Goal: Transaction & Acquisition: Purchase product/service

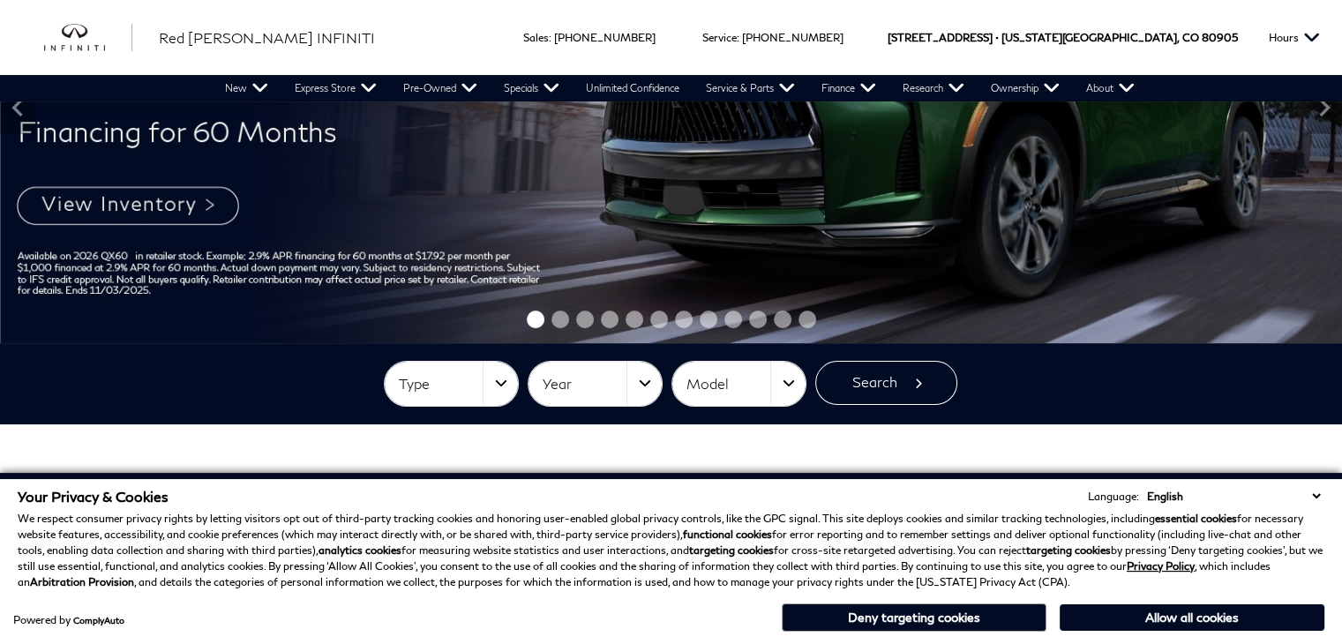
scroll to position [249, 0]
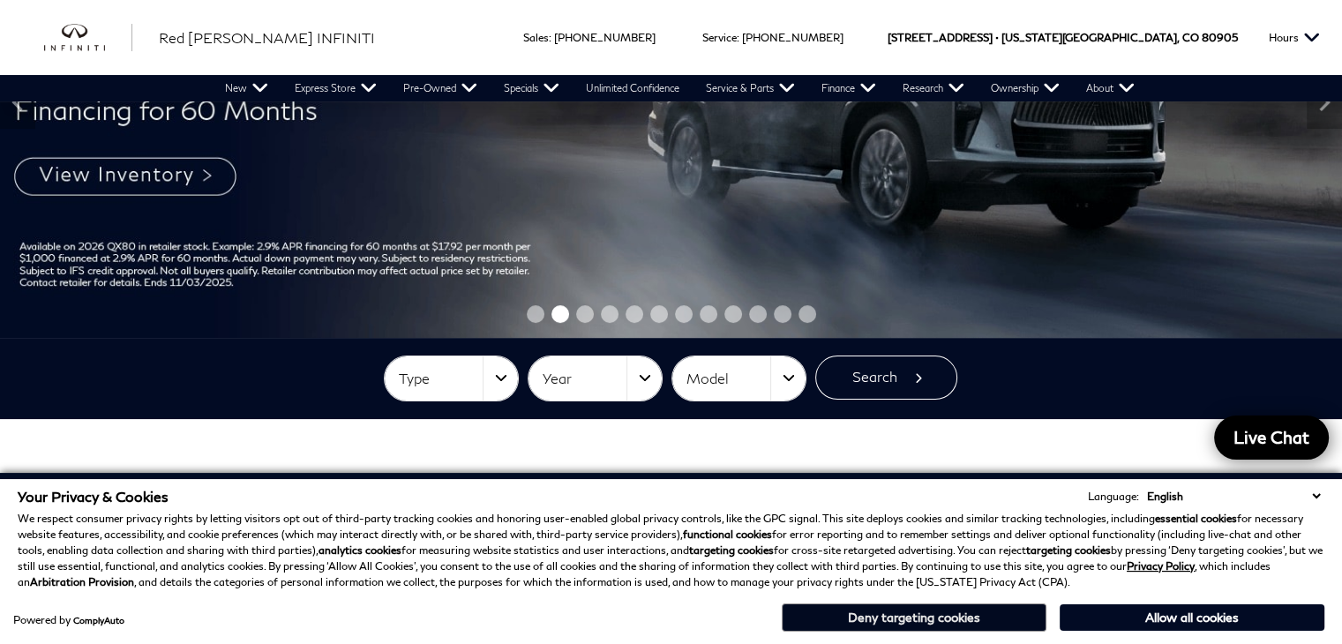
click at [964, 612] on button "Deny targeting cookies" at bounding box center [914, 618] width 265 height 28
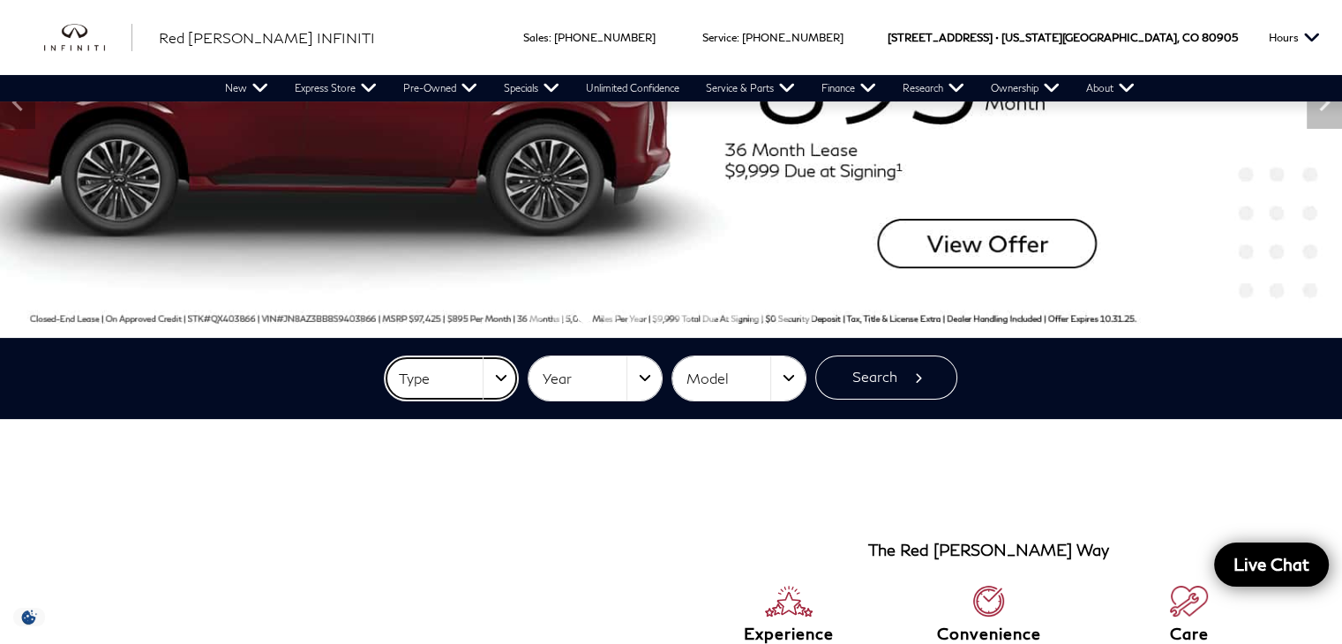
click at [506, 378] on button "Type" at bounding box center [451, 379] width 133 height 44
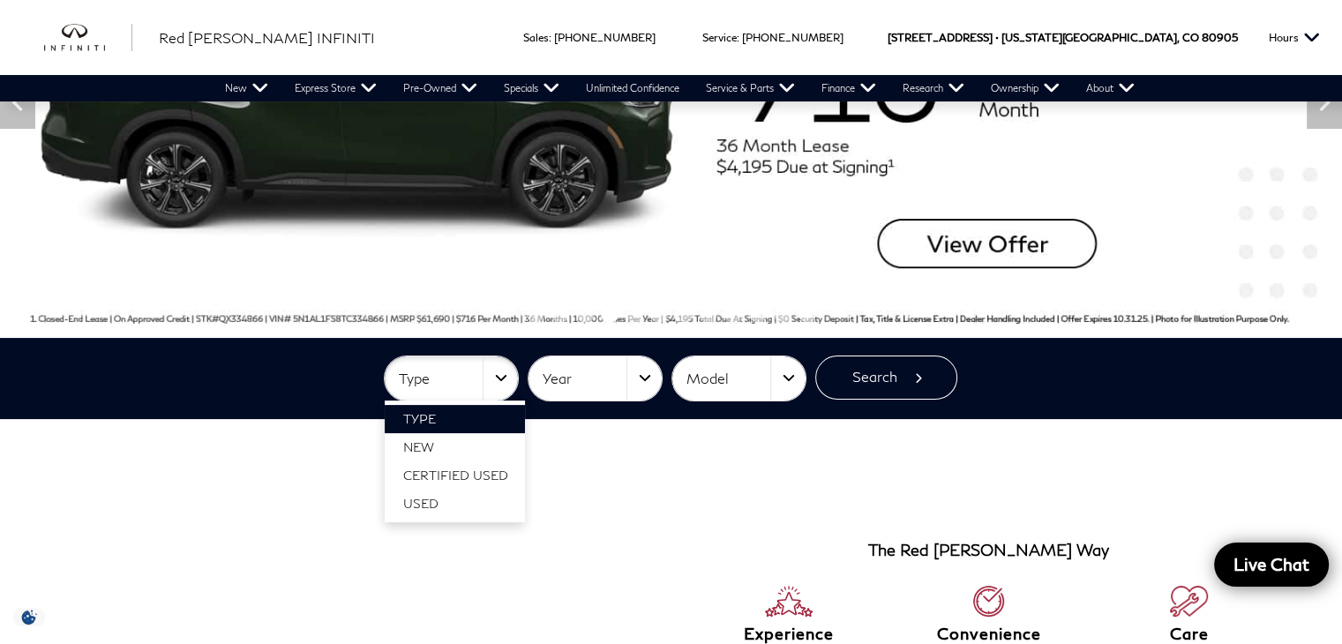
click at [635, 448] on section "The Red Noland Way Experience The Way You Want To Be Treated And Then Some Conv…" at bounding box center [671, 632] width 1342 height 426
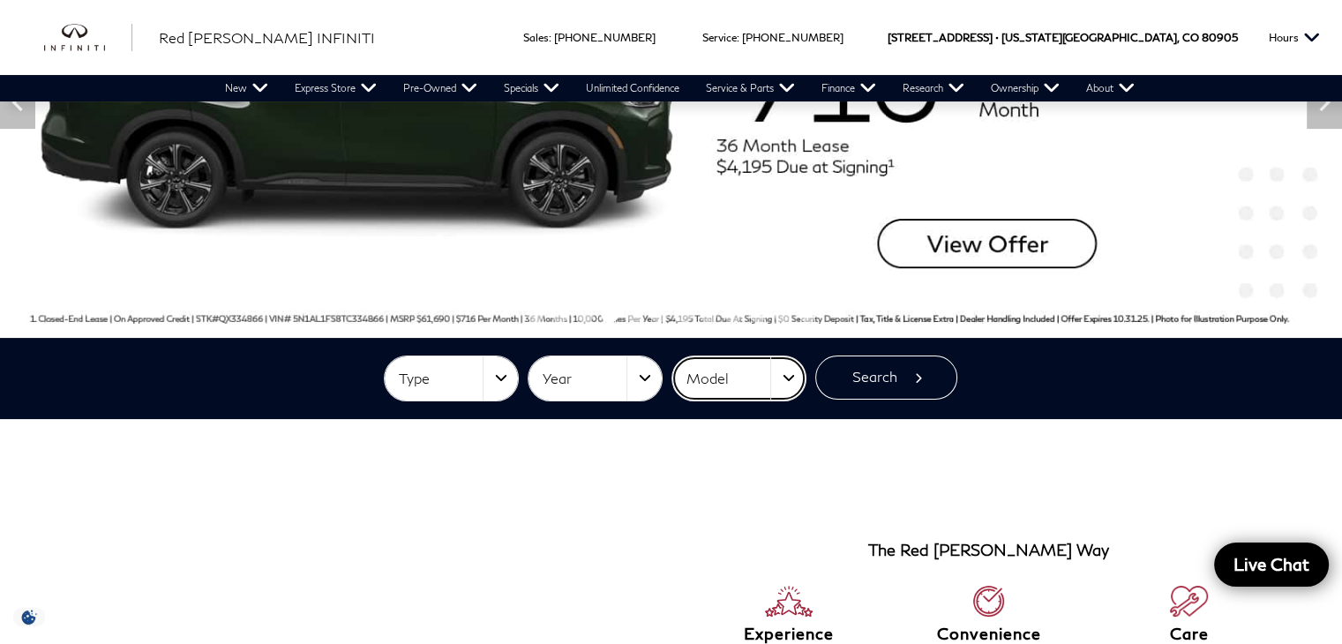
click at [793, 383] on button "Model" at bounding box center [738, 379] width 133 height 44
click at [918, 379] on button "Search" at bounding box center [886, 378] width 142 height 44
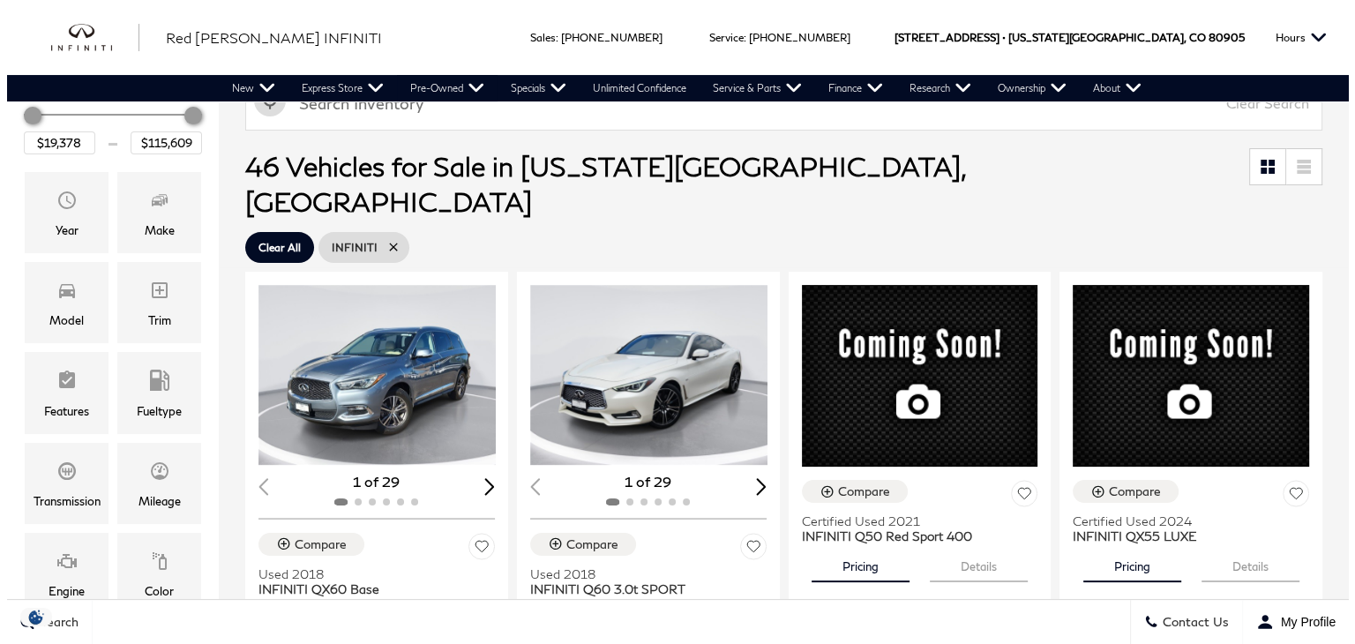
scroll to position [399, 0]
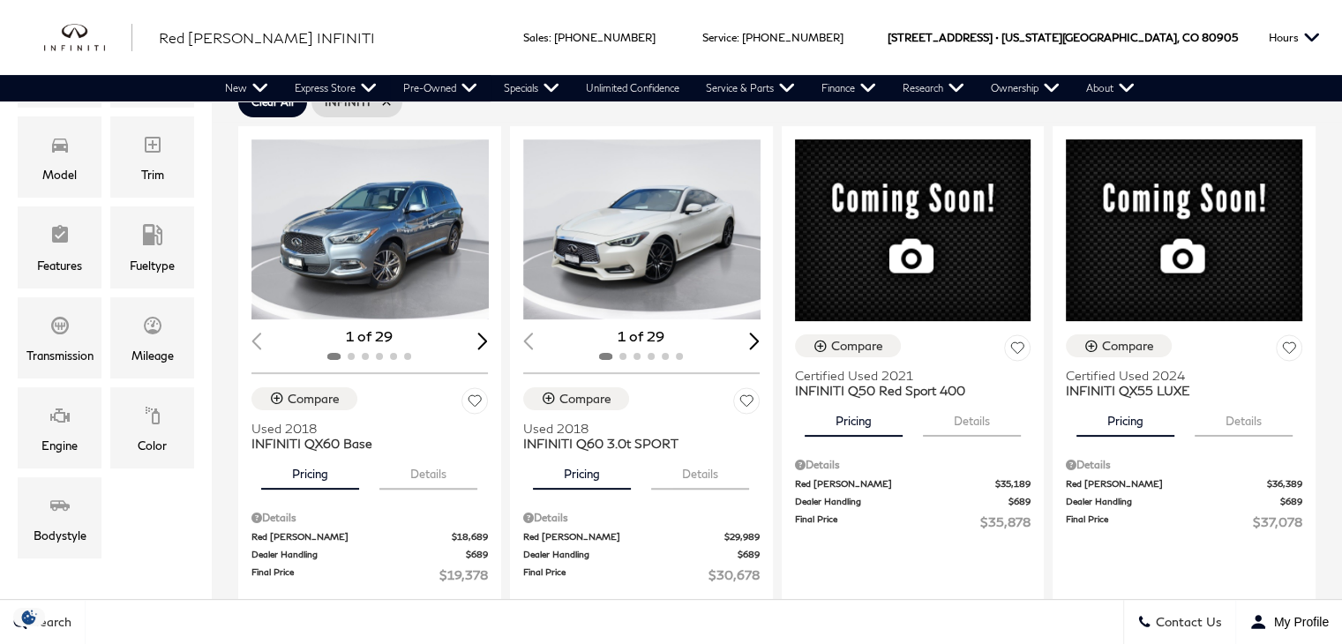
drag, startPoint x: 1346, startPoint y: 176, endPoint x: 1355, endPoint y: 315, distance: 138.8
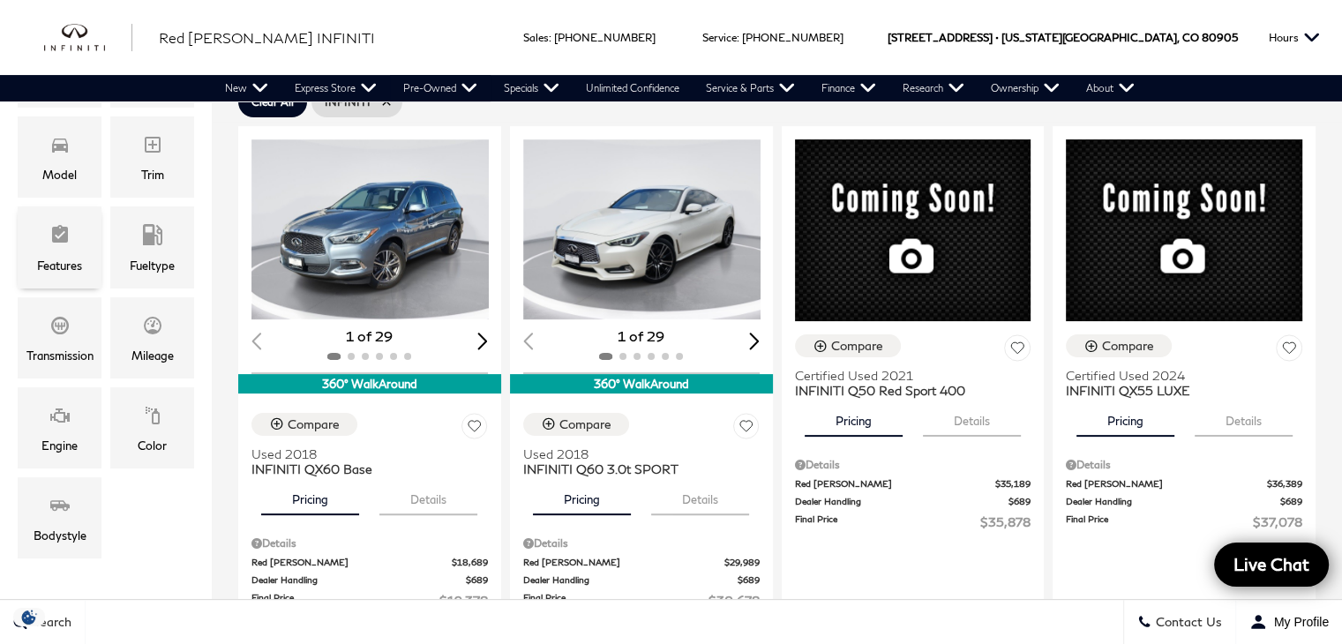
click at [56, 250] on span "Features" at bounding box center [59, 237] width 21 height 35
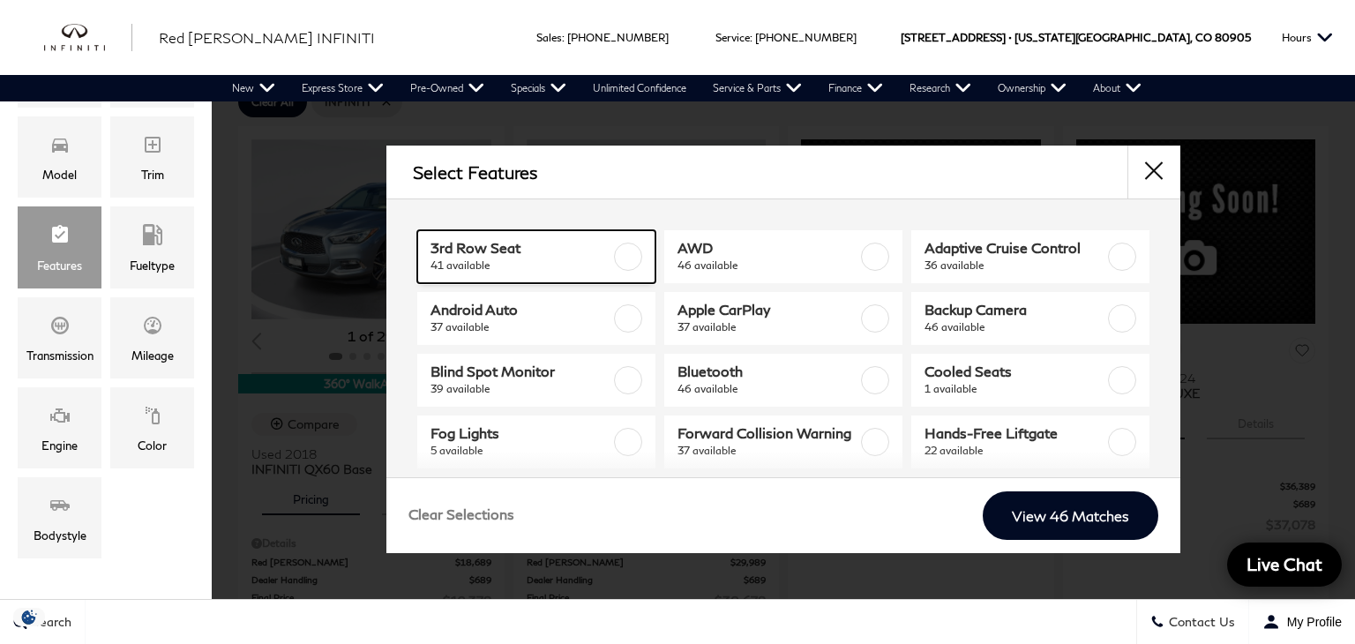
click at [478, 265] on span "41 available" at bounding box center [521, 266] width 180 height 18
checkbox input "true"
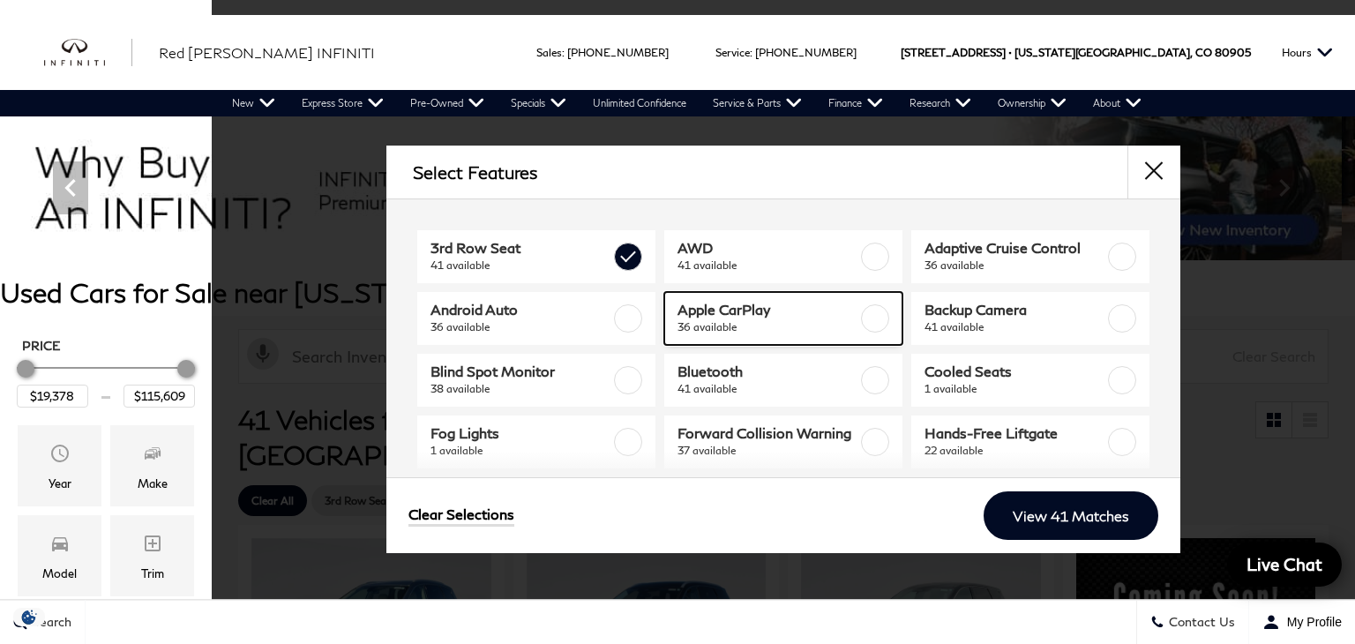
click at [865, 319] on label at bounding box center [875, 318] width 28 height 28
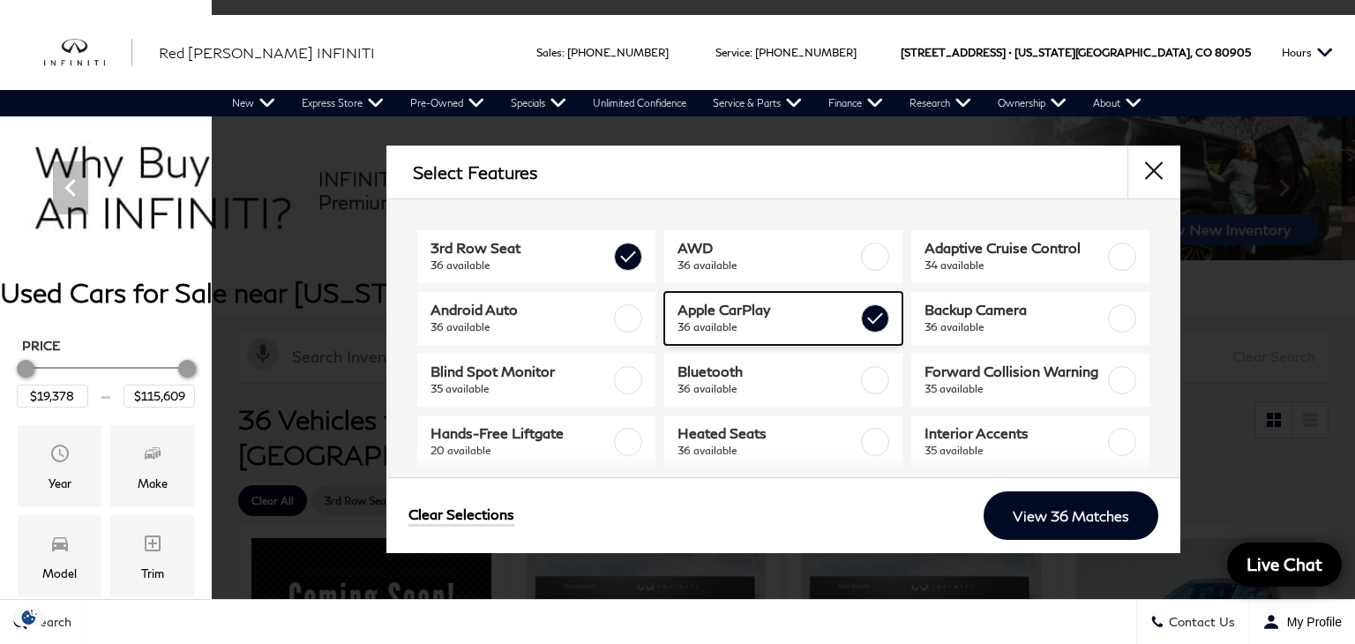
type input "$51,318"
checkbox input "true"
click at [865, 319] on label at bounding box center [875, 318] width 28 height 28
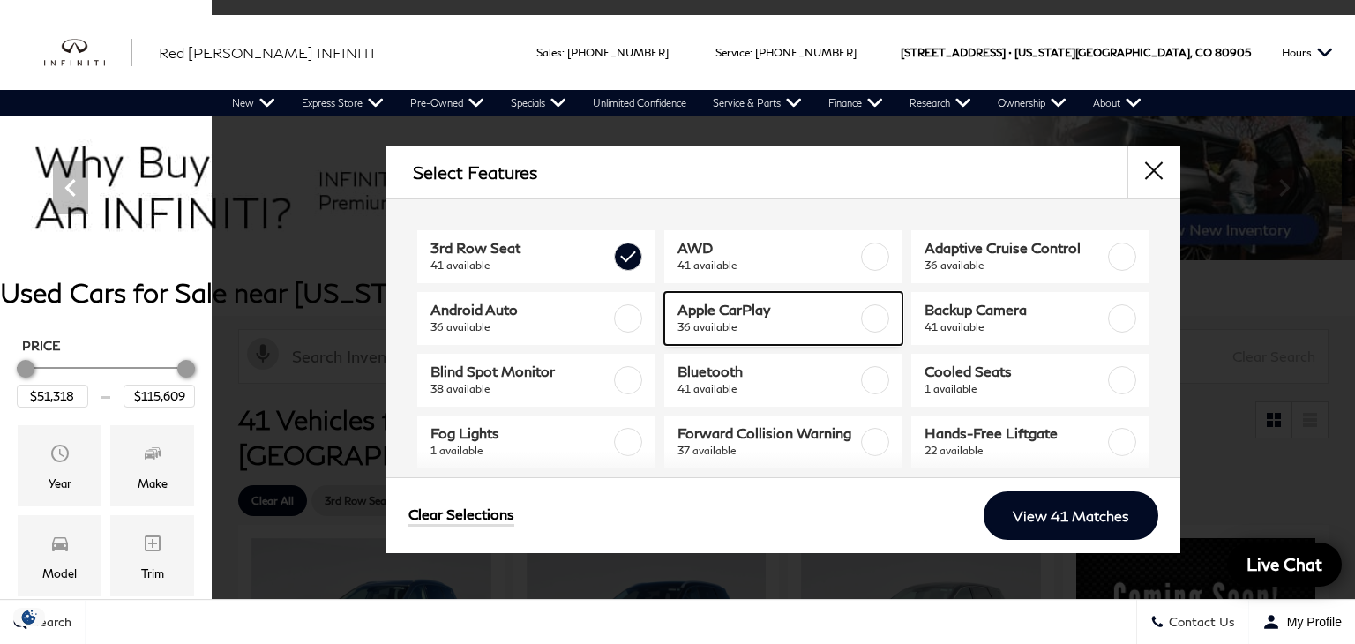
type input "$19,378"
checkbox input "false"
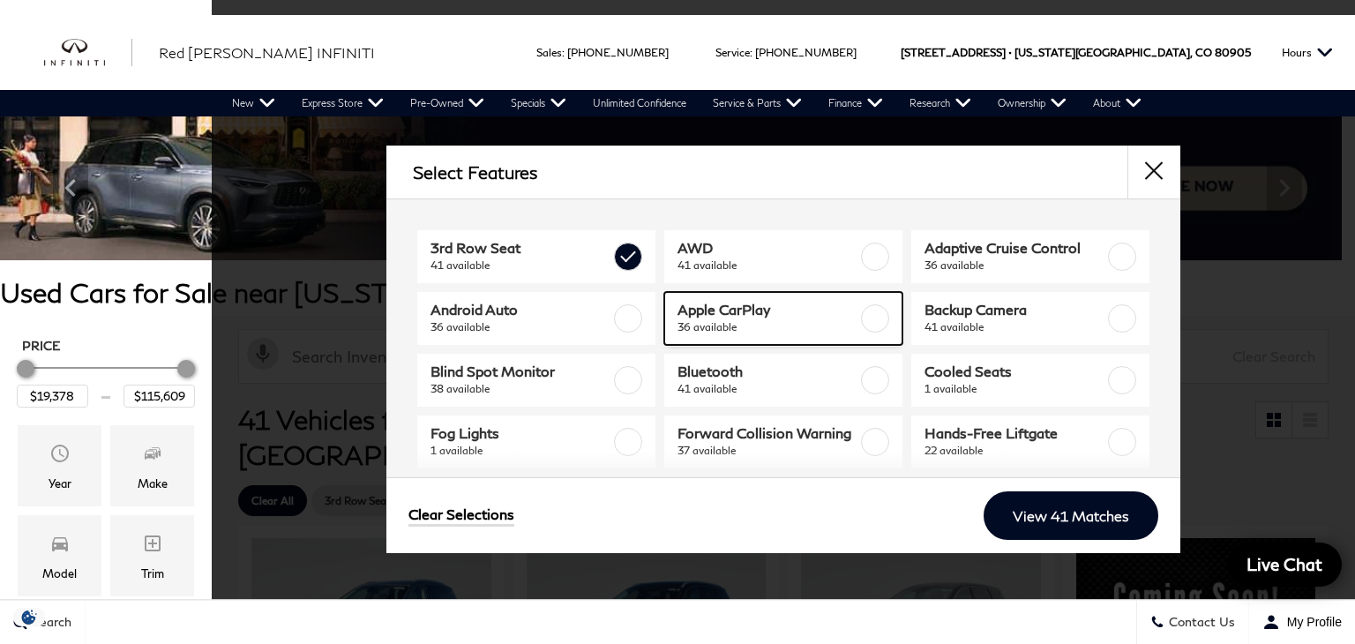
click at [870, 324] on label at bounding box center [875, 318] width 28 height 28
type input "$51,318"
checkbox input "true"
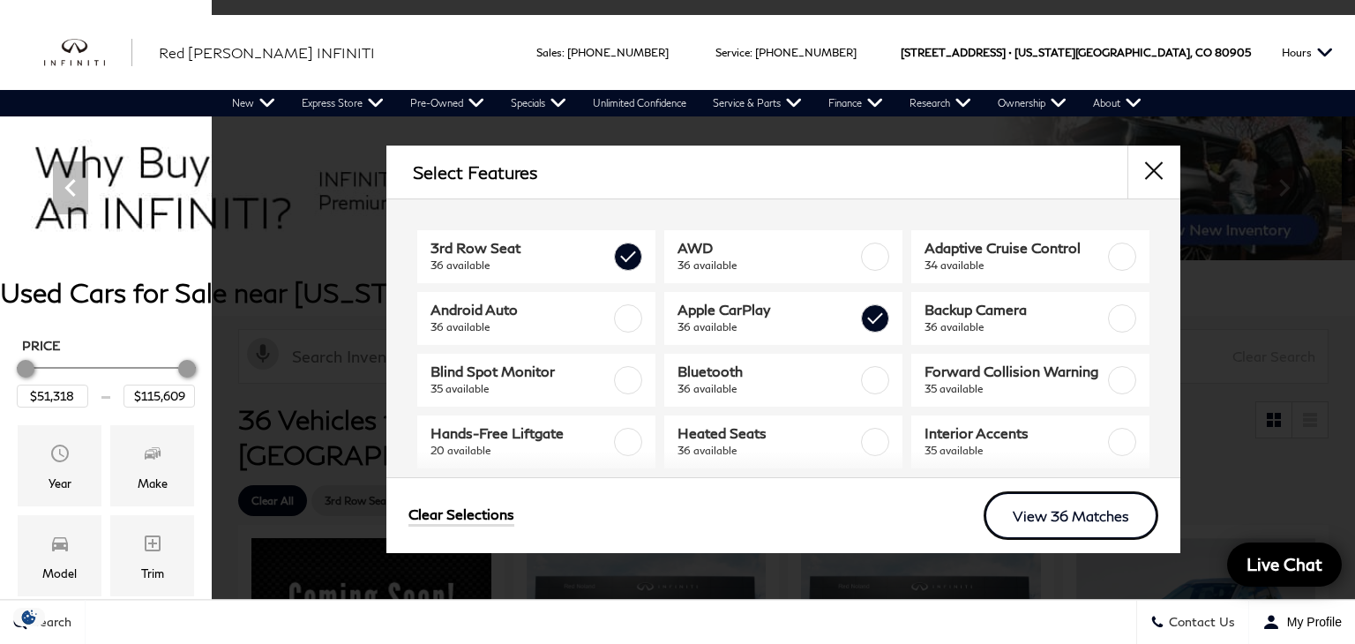
click at [1059, 520] on link "View 36 Matches" at bounding box center [1071, 516] width 175 height 49
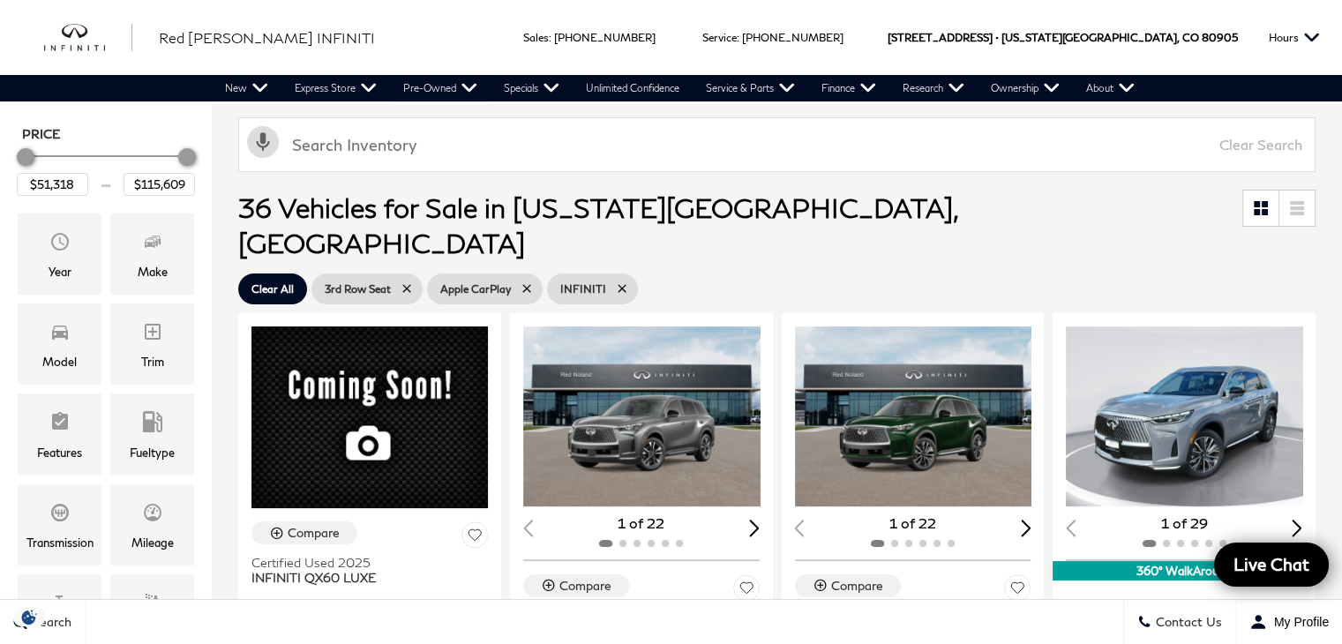
scroll to position [173, 0]
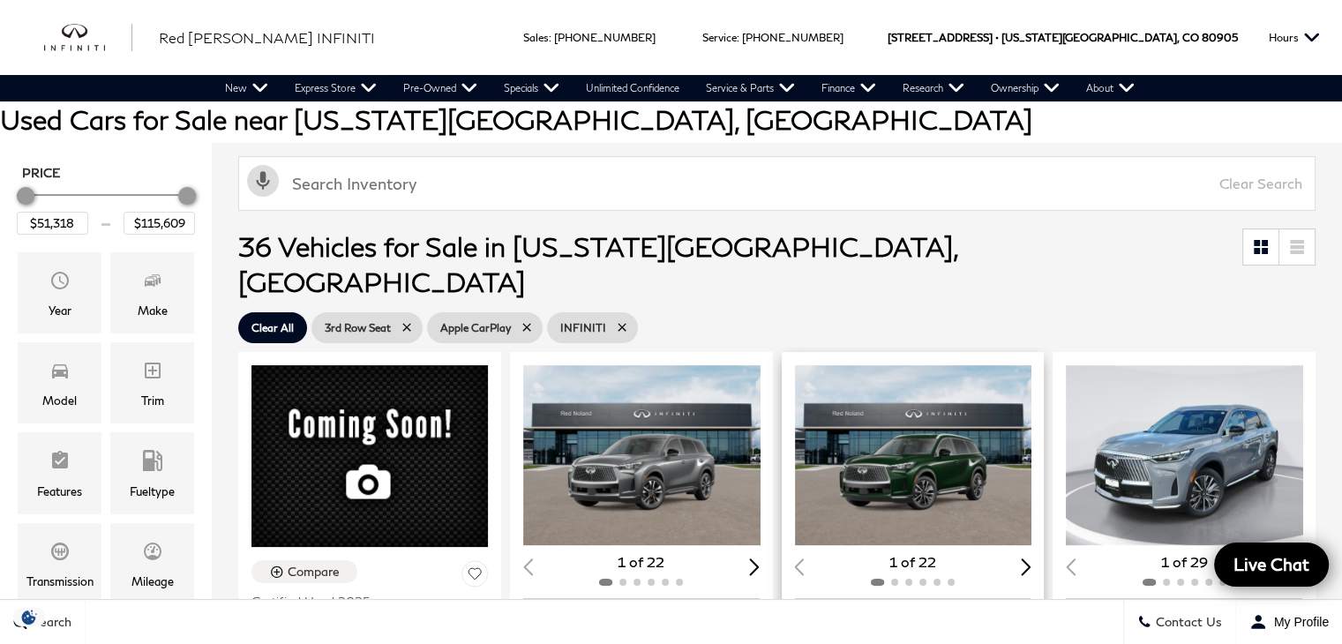
click at [1029, 559] on div "Next slide" at bounding box center [1026, 567] width 11 height 17
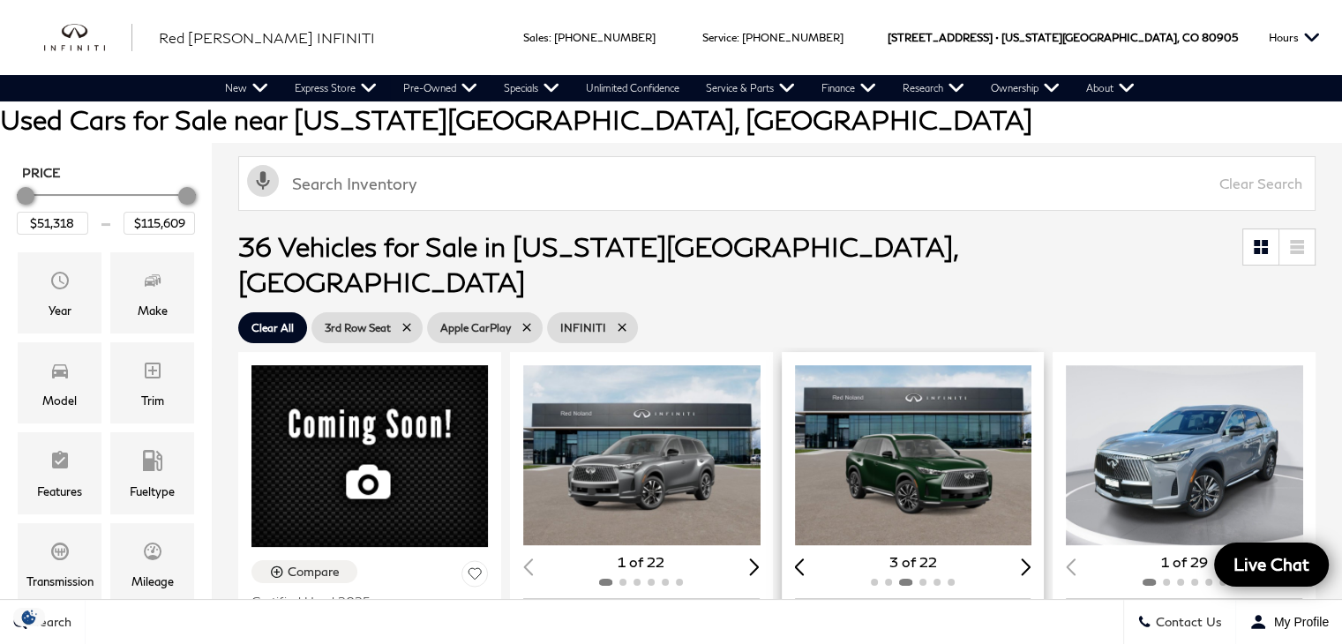
click at [1029, 559] on div "Next slide" at bounding box center [1026, 567] width 11 height 17
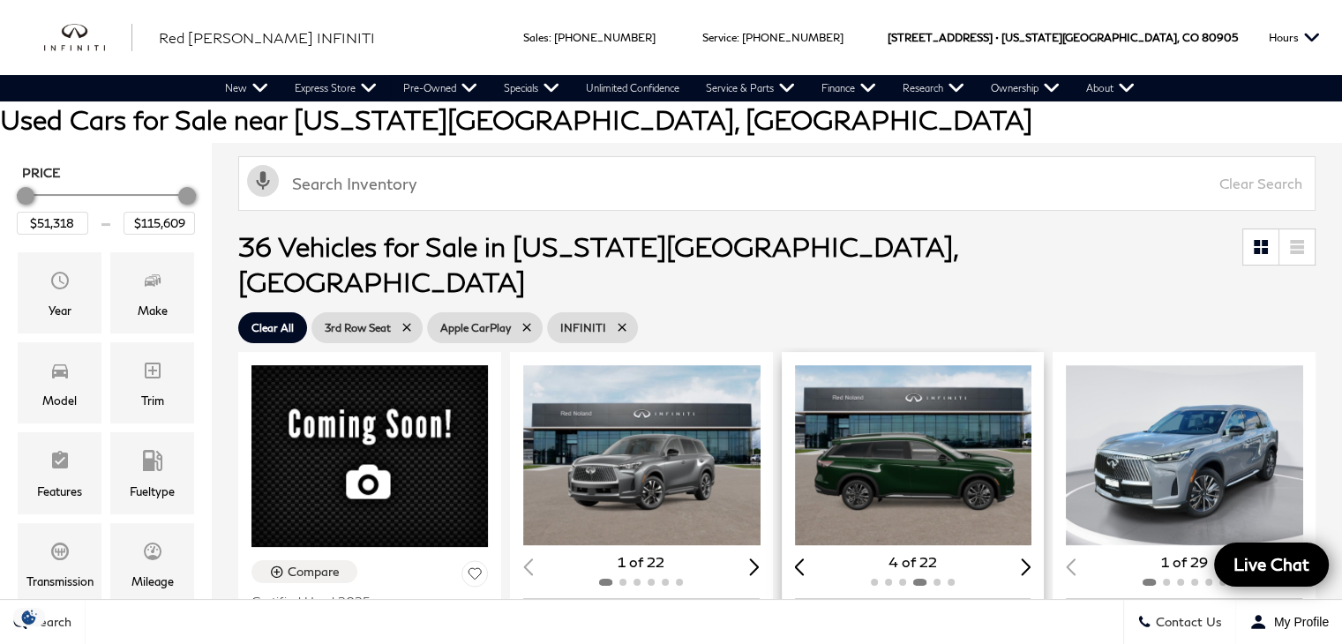
click at [1029, 559] on div "Next slide" at bounding box center [1026, 567] width 11 height 17
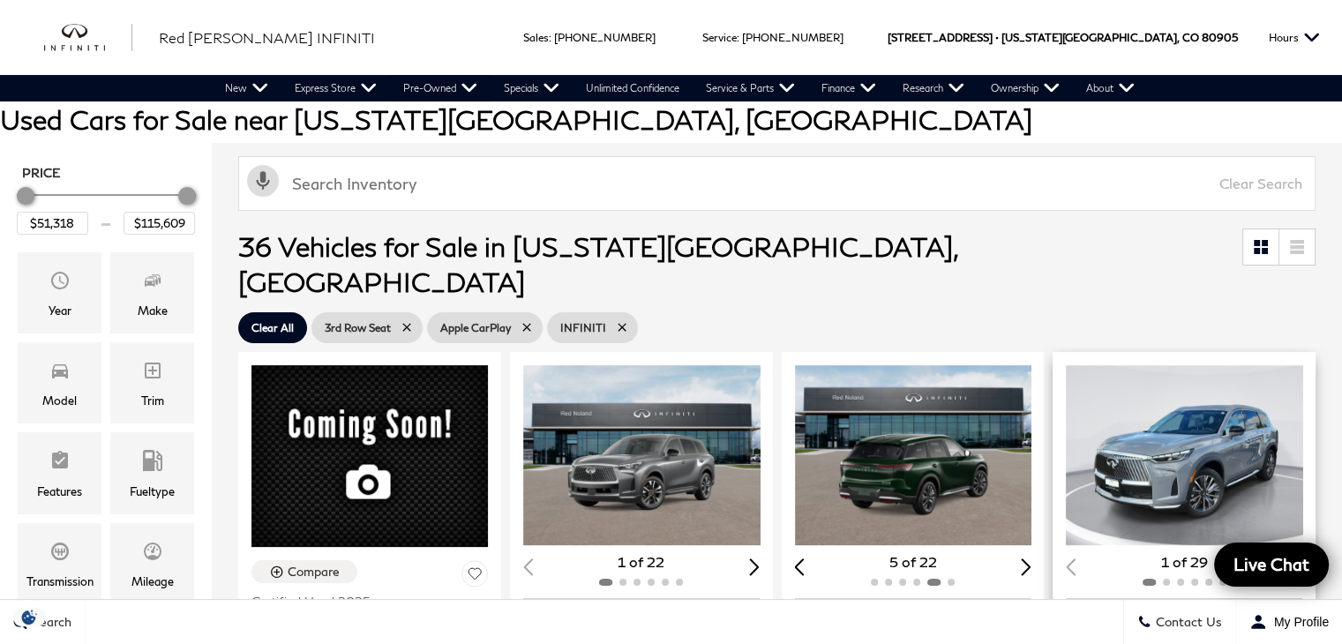
click at [1303, 559] on div "Next slide" at bounding box center [1297, 567] width 11 height 17
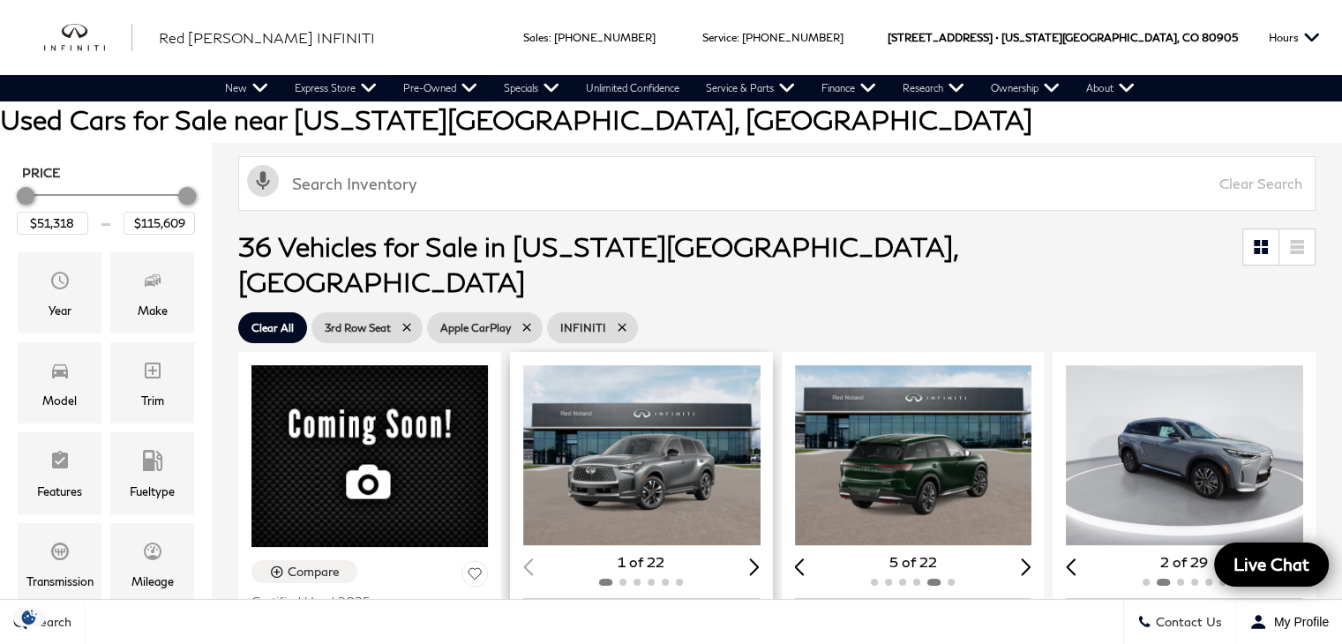
click at [760, 559] on div "Next slide" at bounding box center [754, 567] width 11 height 17
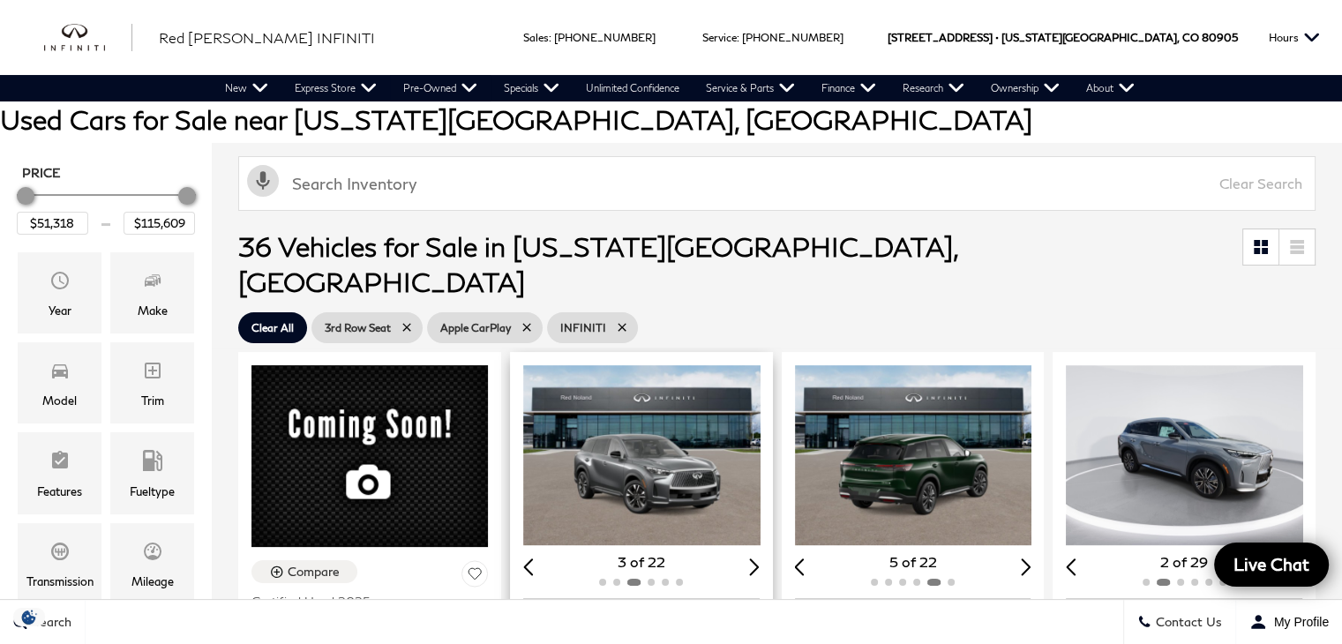
click at [760, 559] on div "Next slide" at bounding box center [754, 567] width 11 height 17
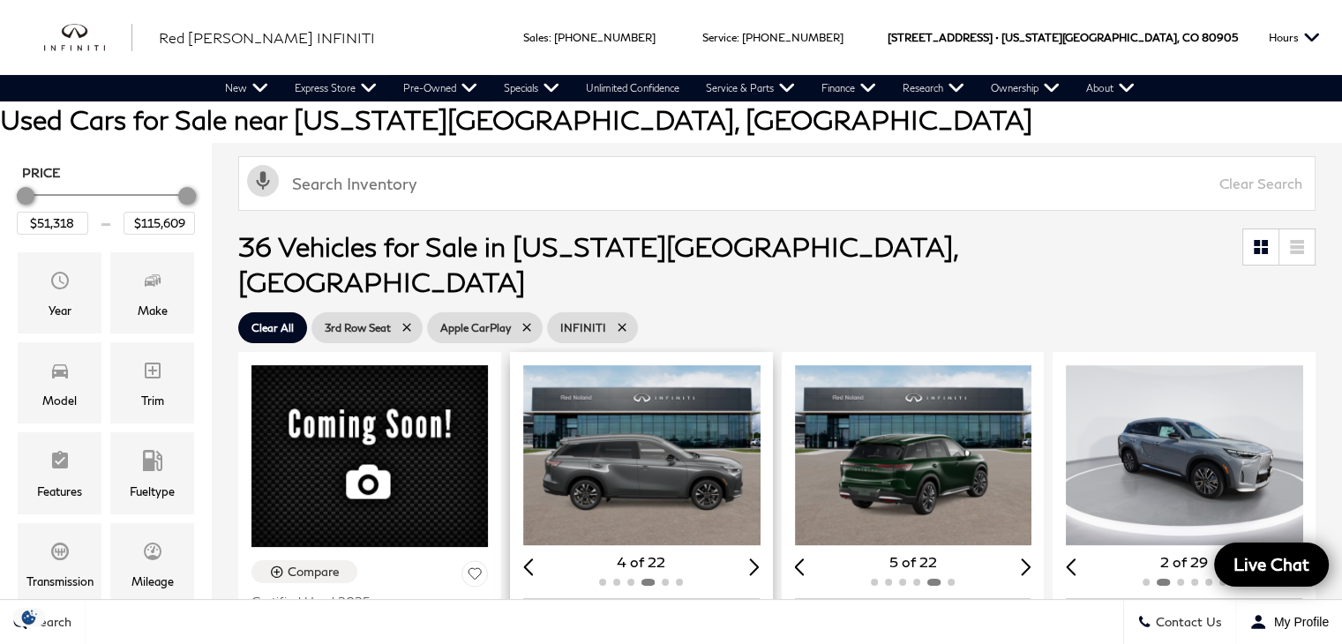
click at [760, 559] on div "Next slide" at bounding box center [754, 567] width 11 height 17
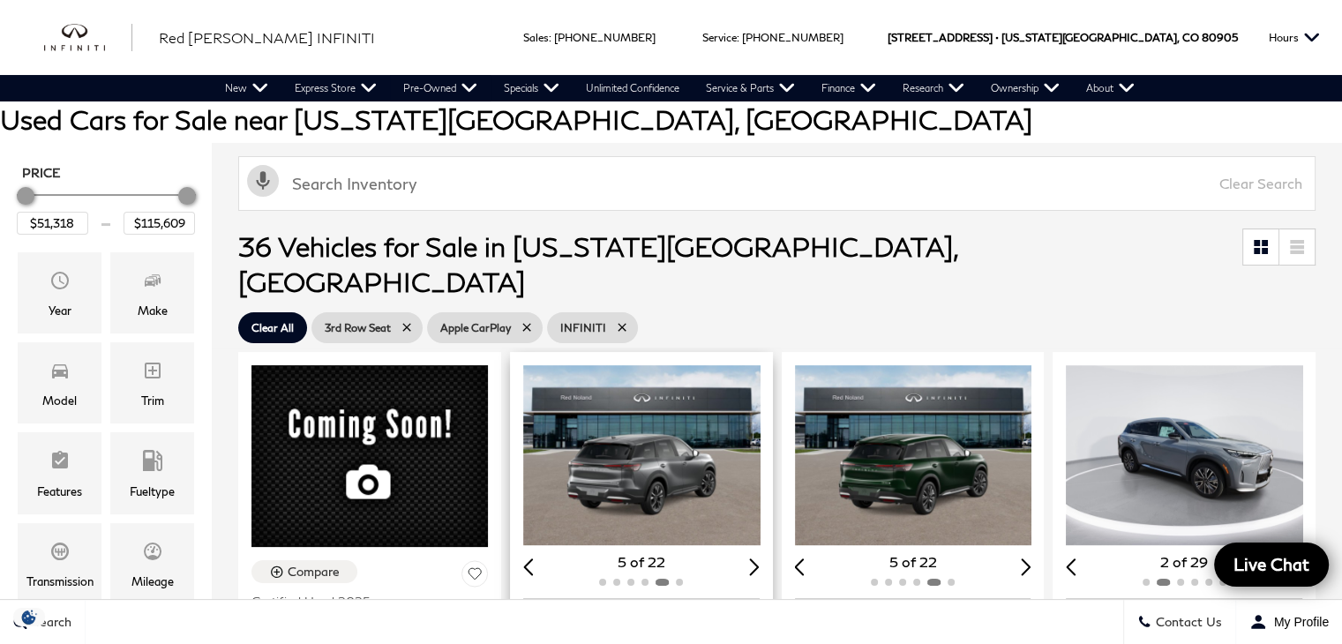
click at [760, 559] on div "Next slide" at bounding box center [754, 567] width 11 height 17
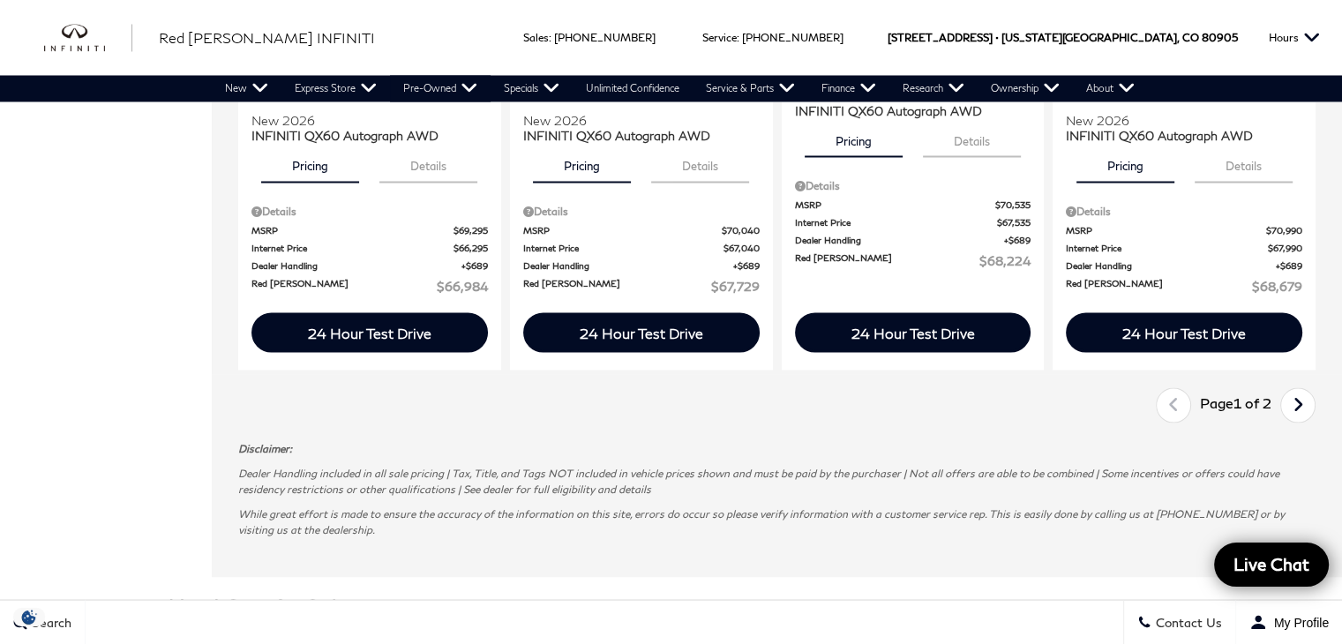
scroll to position [3226, 0]
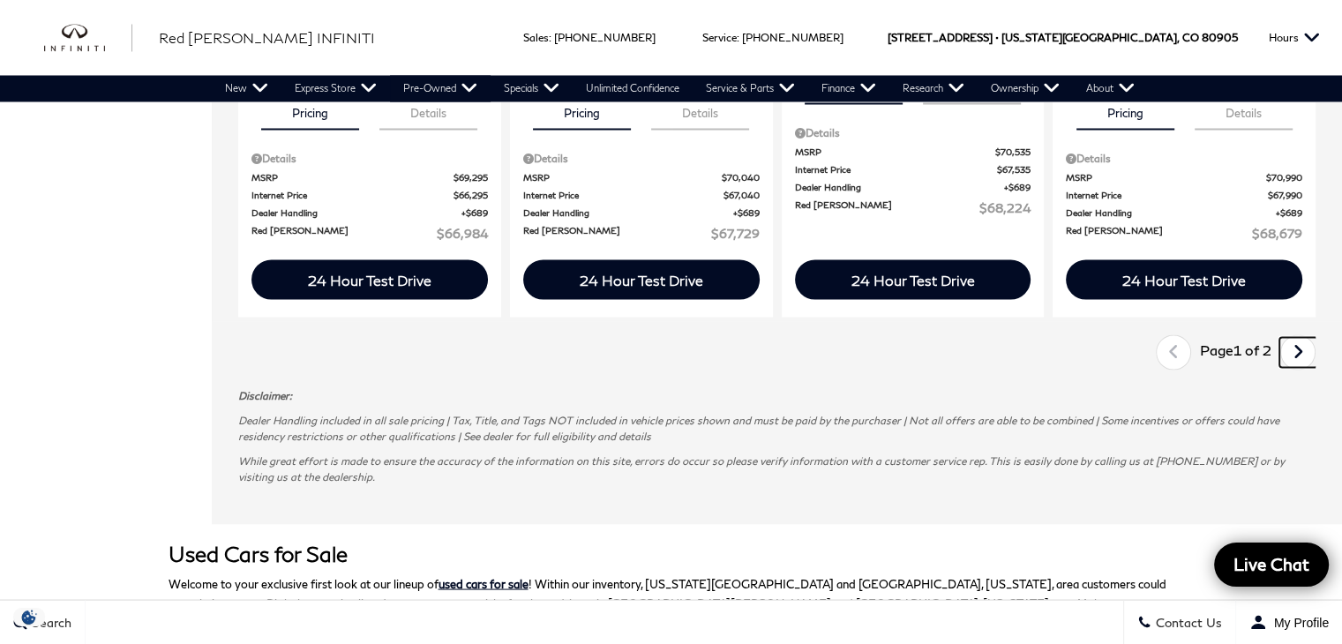
click at [1304, 337] on icon "next page" at bounding box center [1298, 351] width 11 height 28
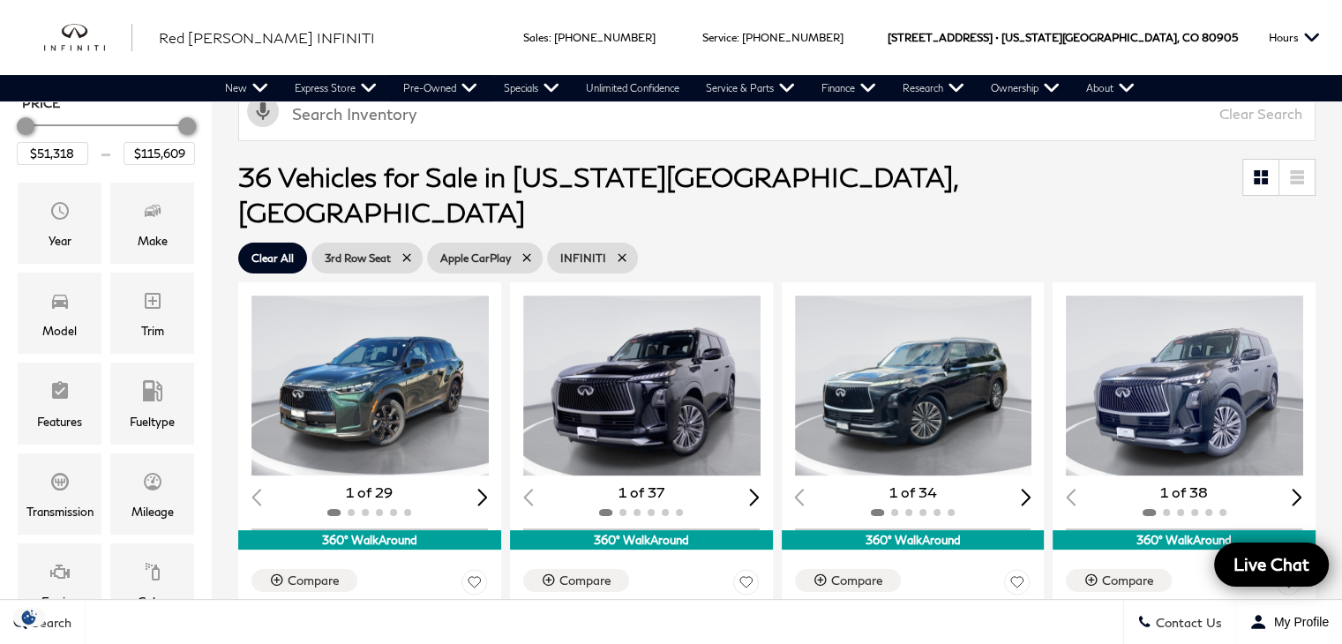
scroll to position [207, 0]
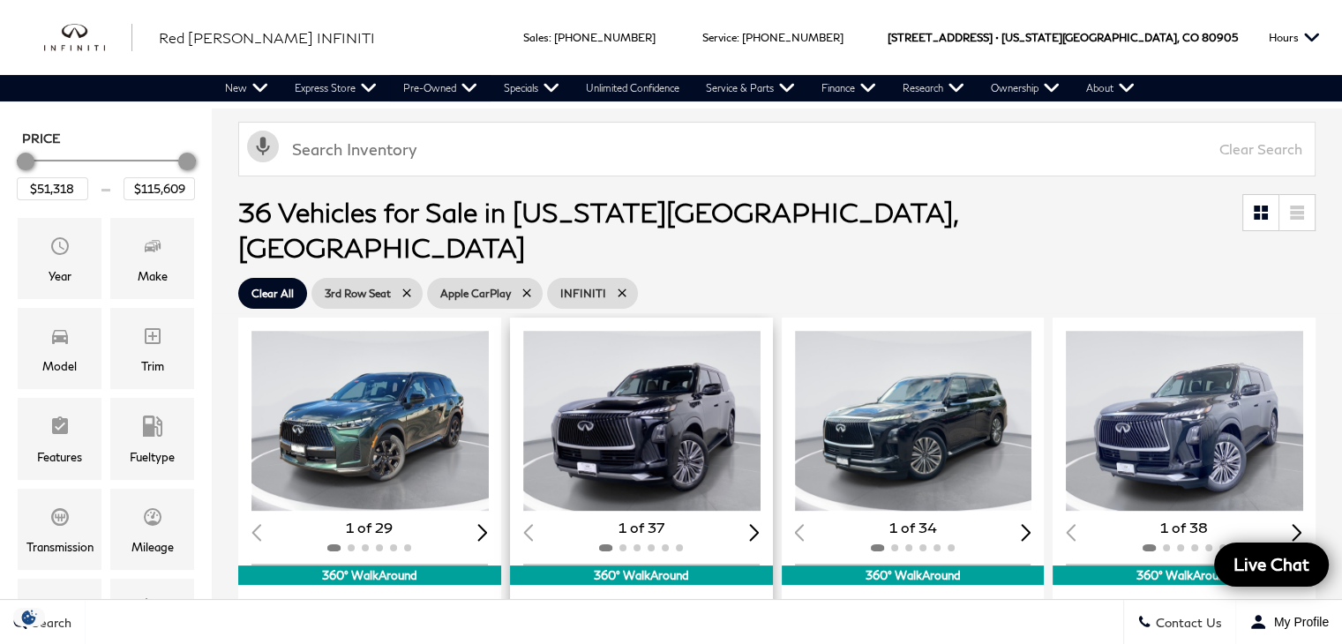
click at [691, 406] on img "1 / 2" at bounding box center [643, 421] width 240 height 180
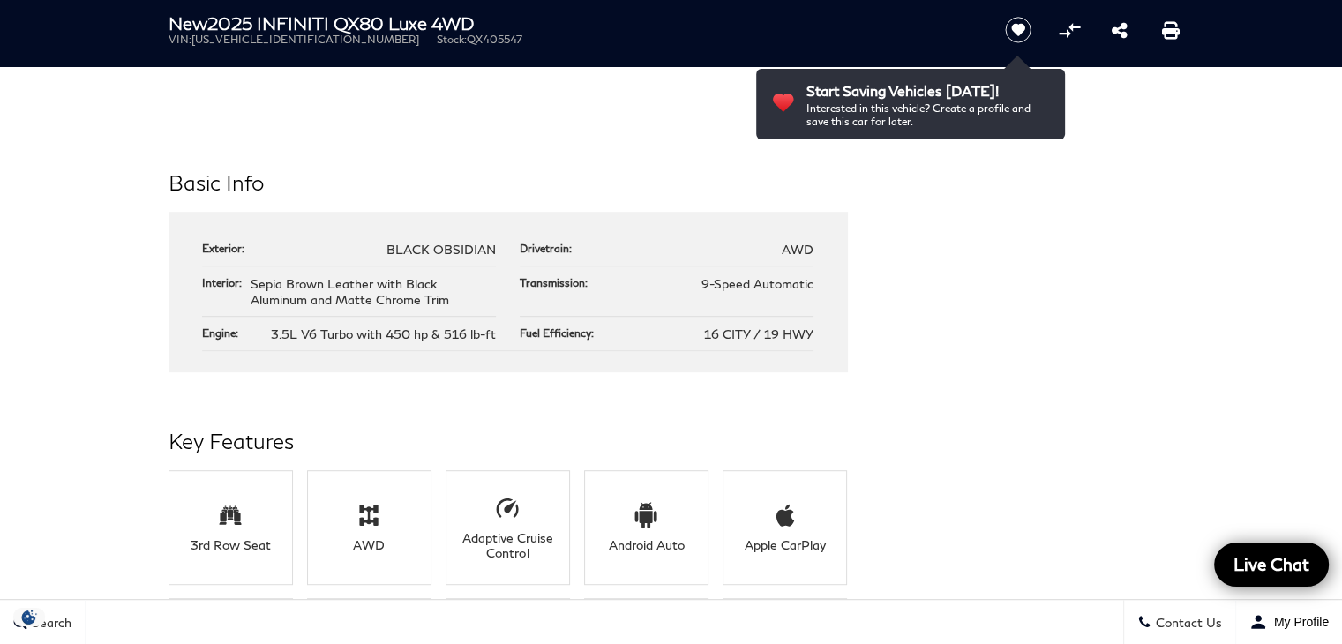
scroll to position [829, 0]
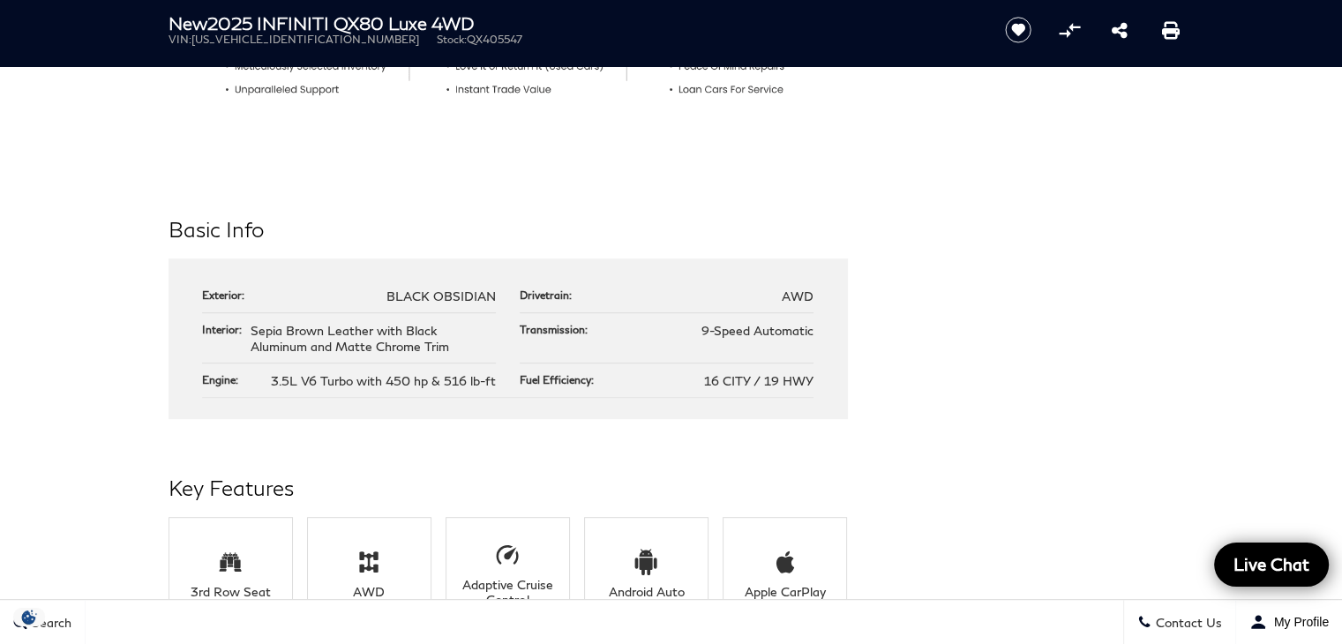
drag, startPoint x: 1344, startPoint y: 78, endPoint x: 1352, endPoint y: 166, distance: 88.6
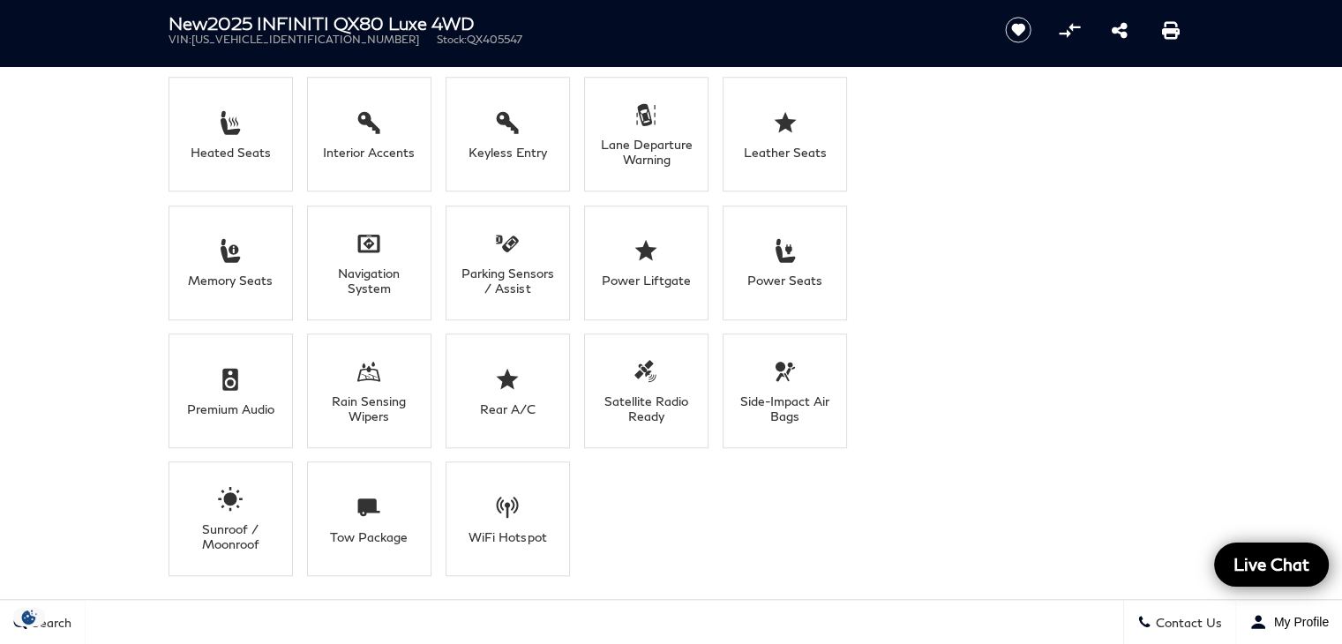
scroll to position [1532, 0]
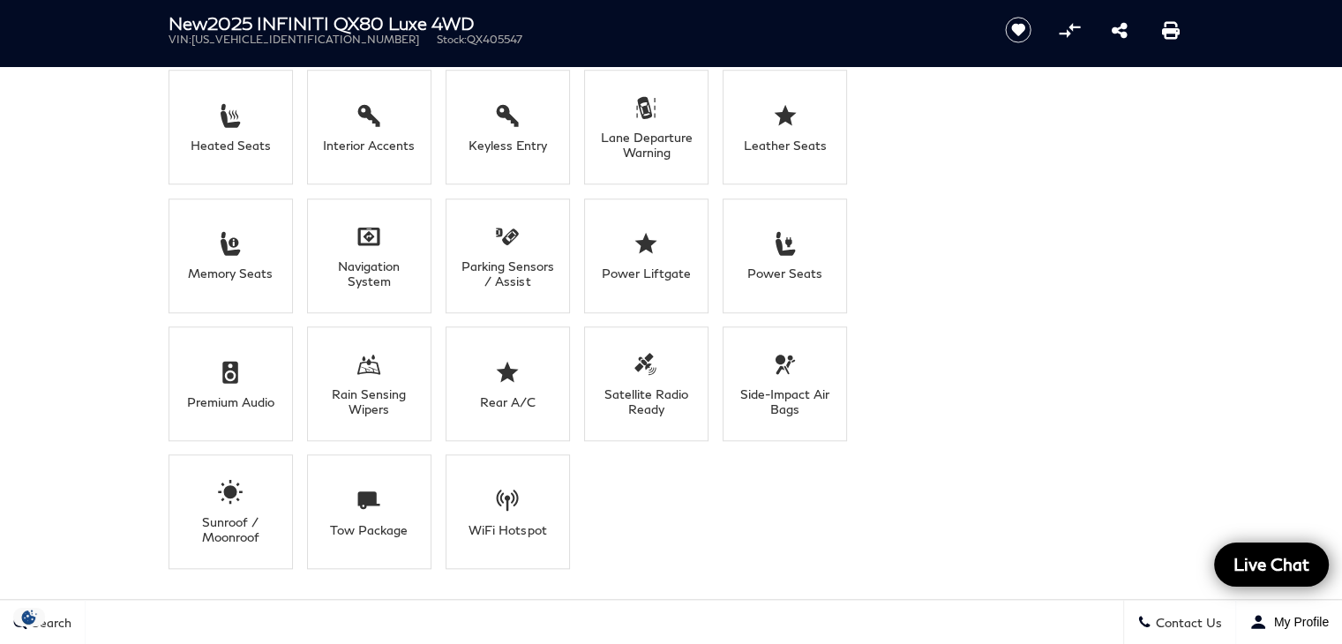
click at [220, 523] on div "Sunroof / Moonroof" at bounding box center [231, 529] width 96 height 30
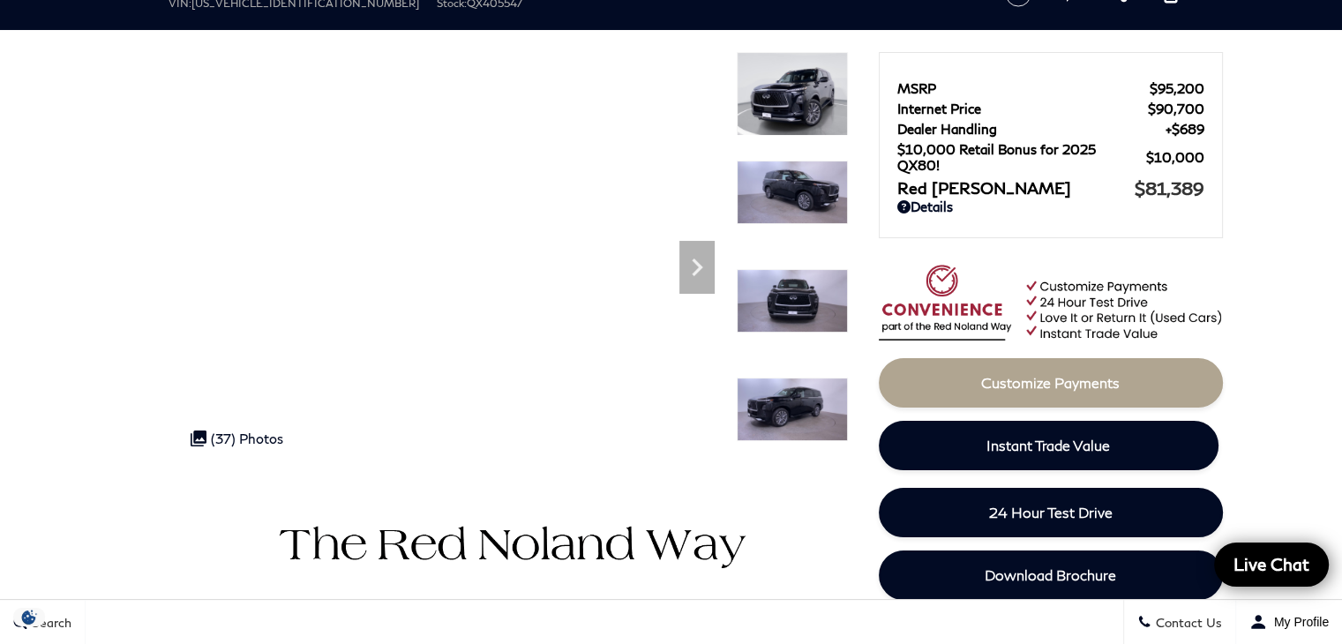
scroll to position [0, 0]
